Goal: Information Seeking & Learning: Learn about a topic

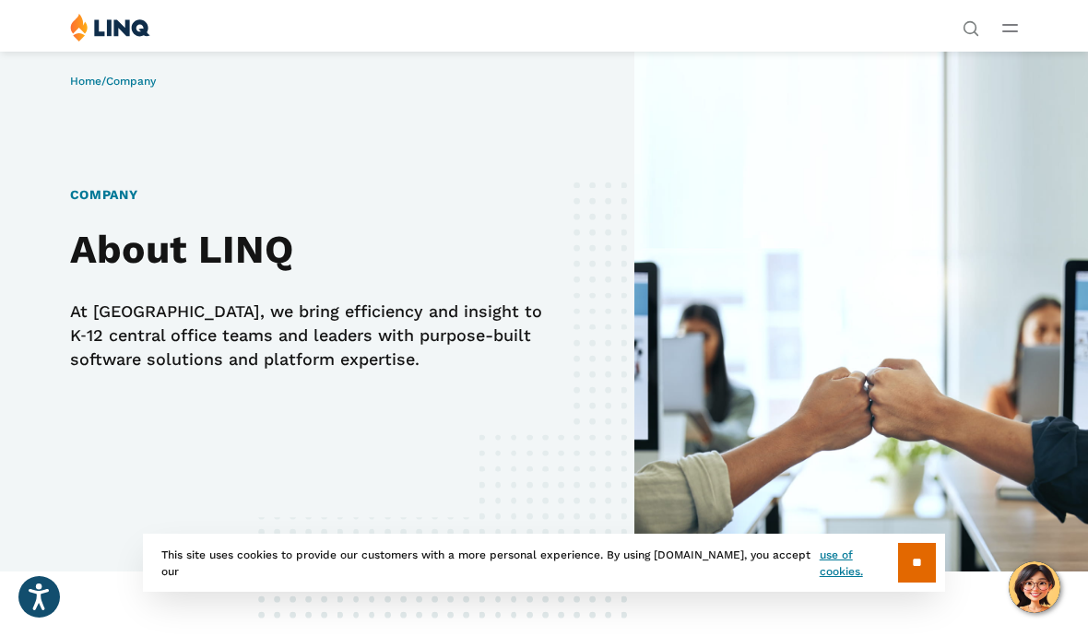
click at [1015, 28] on icon "Open Main Menu" at bounding box center [1011, 28] width 16 height 8
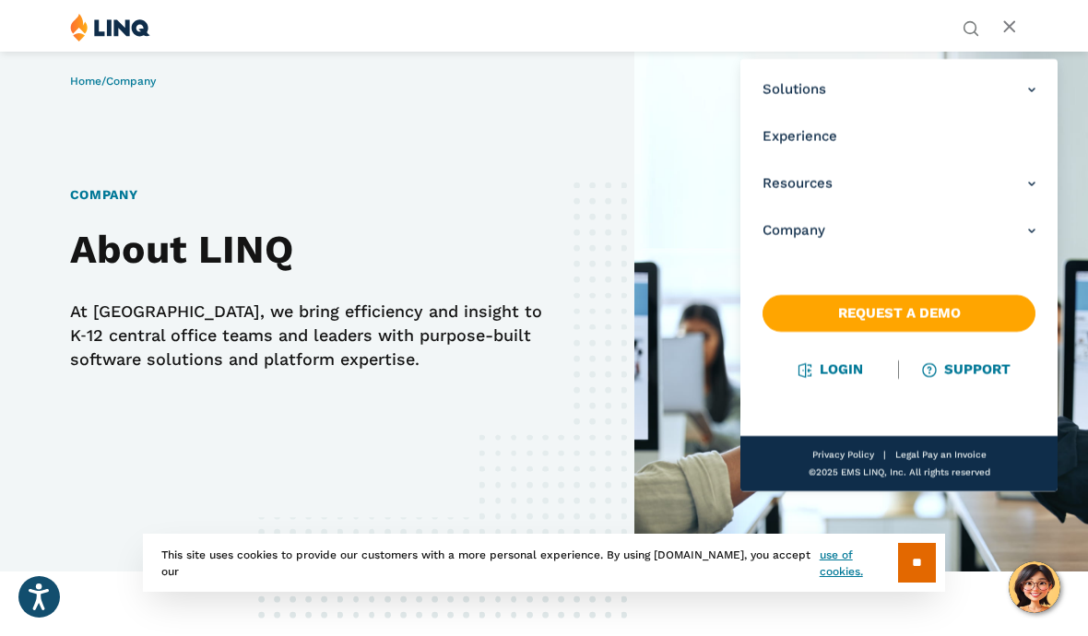
click at [1035, 228] on link "Company" at bounding box center [899, 230] width 273 height 19
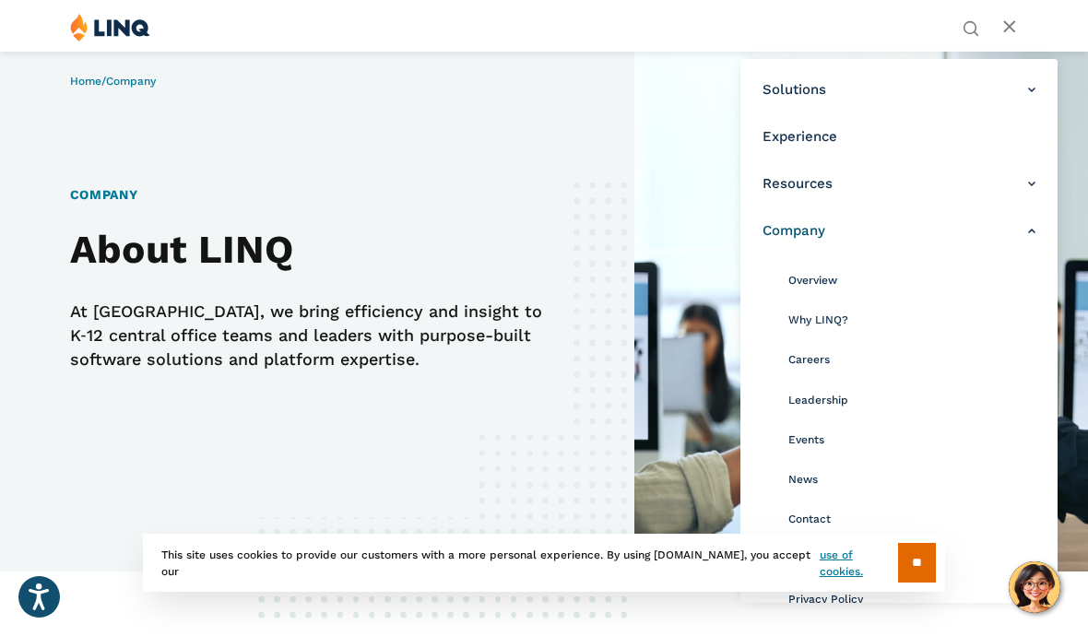
click at [825, 281] on span "Overview" at bounding box center [813, 280] width 49 height 13
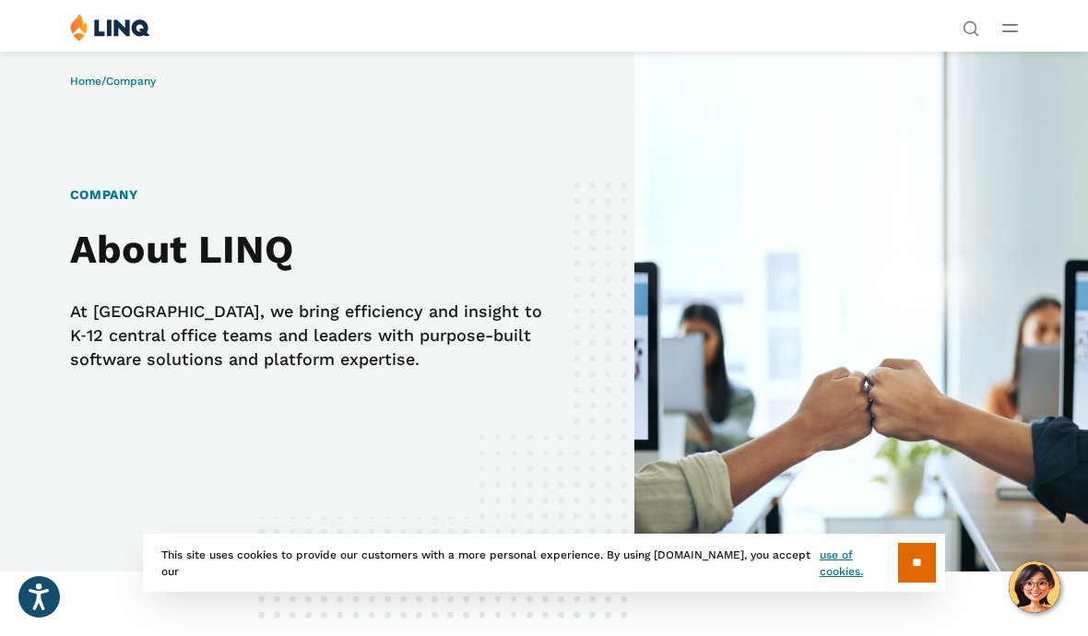
click at [1006, 21] on button "Open Main Menu" at bounding box center [1011, 28] width 16 height 20
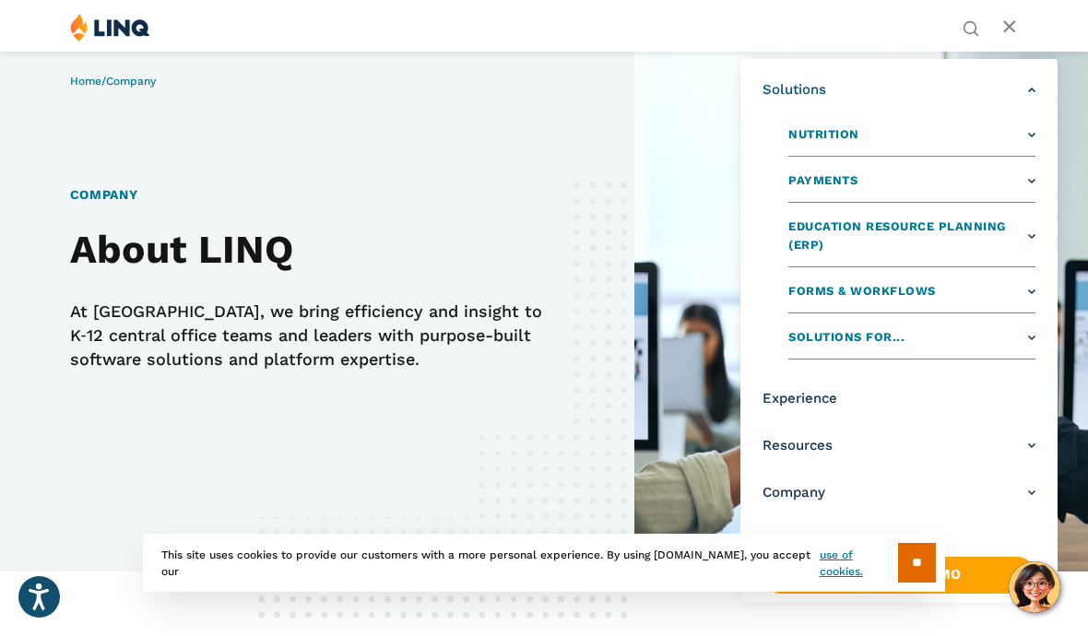
click at [840, 393] on link "Experience" at bounding box center [899, 398] width 273 height 19
